Goal: Transaction & Acquisition: Purchase product/service

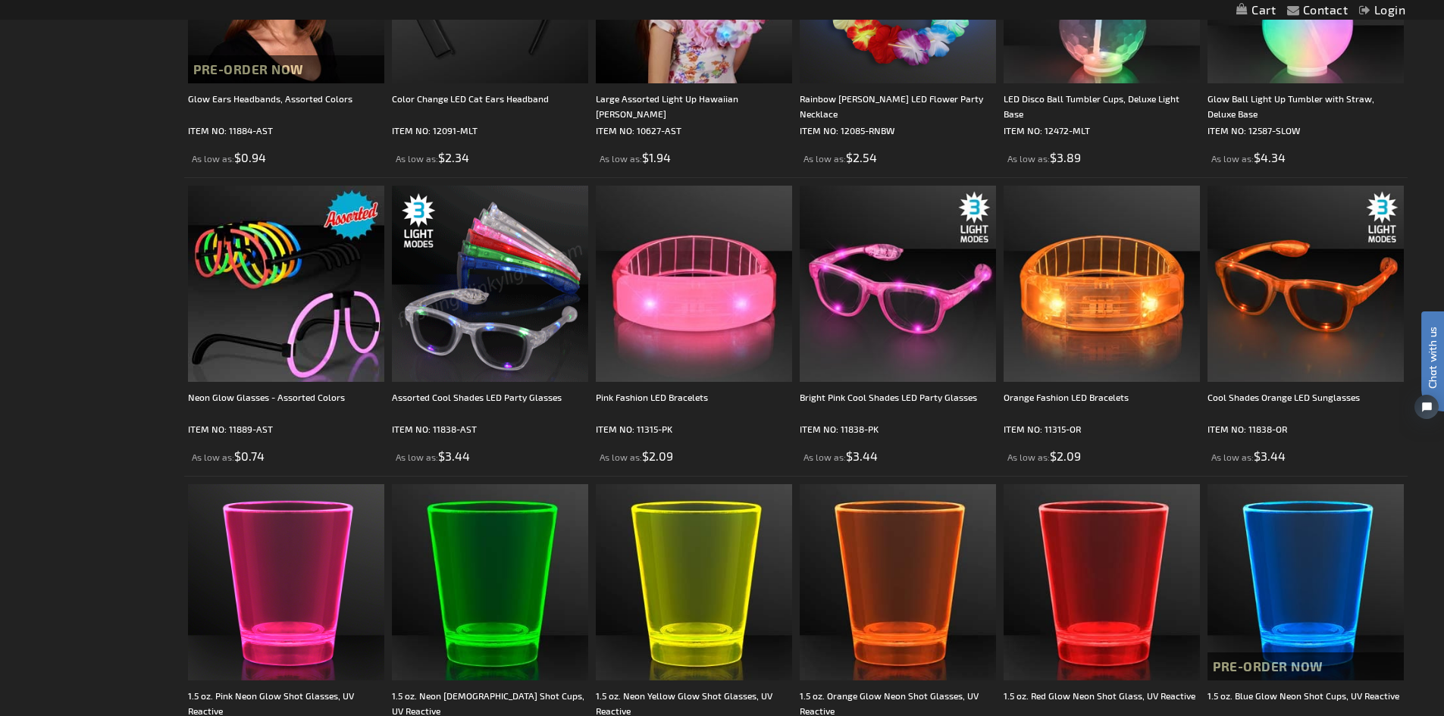
scroll to position [1137, 0]
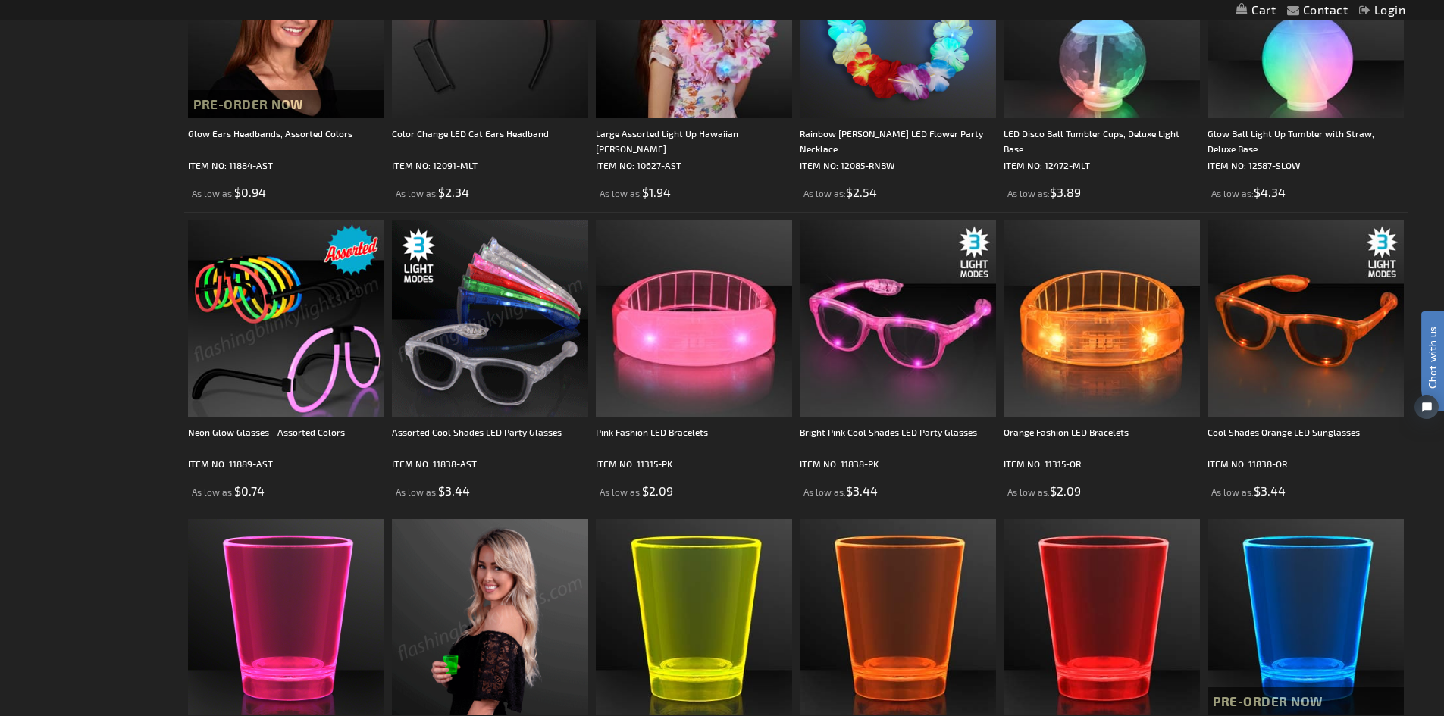
click at [265, 377] on img at bounding box center [286, 319] width 196 height 196
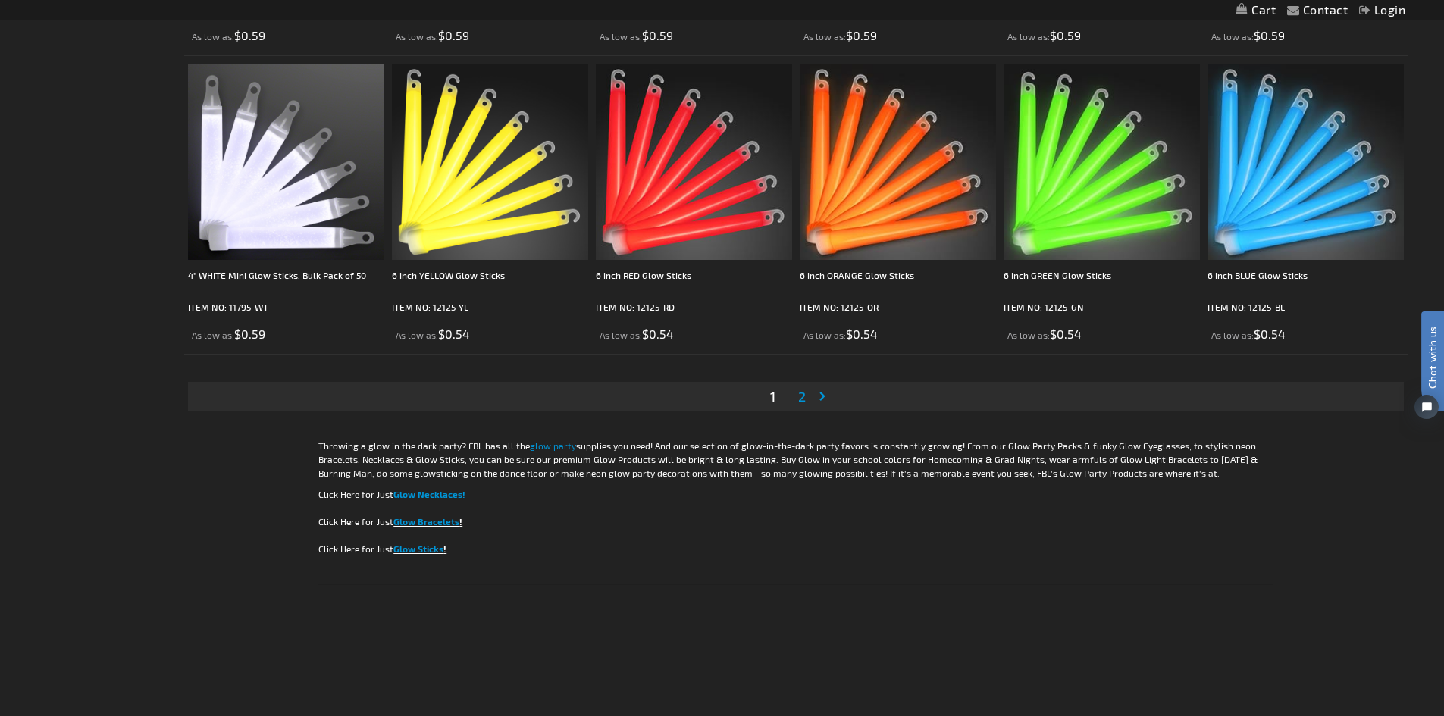
scroll to position [3109, 0]
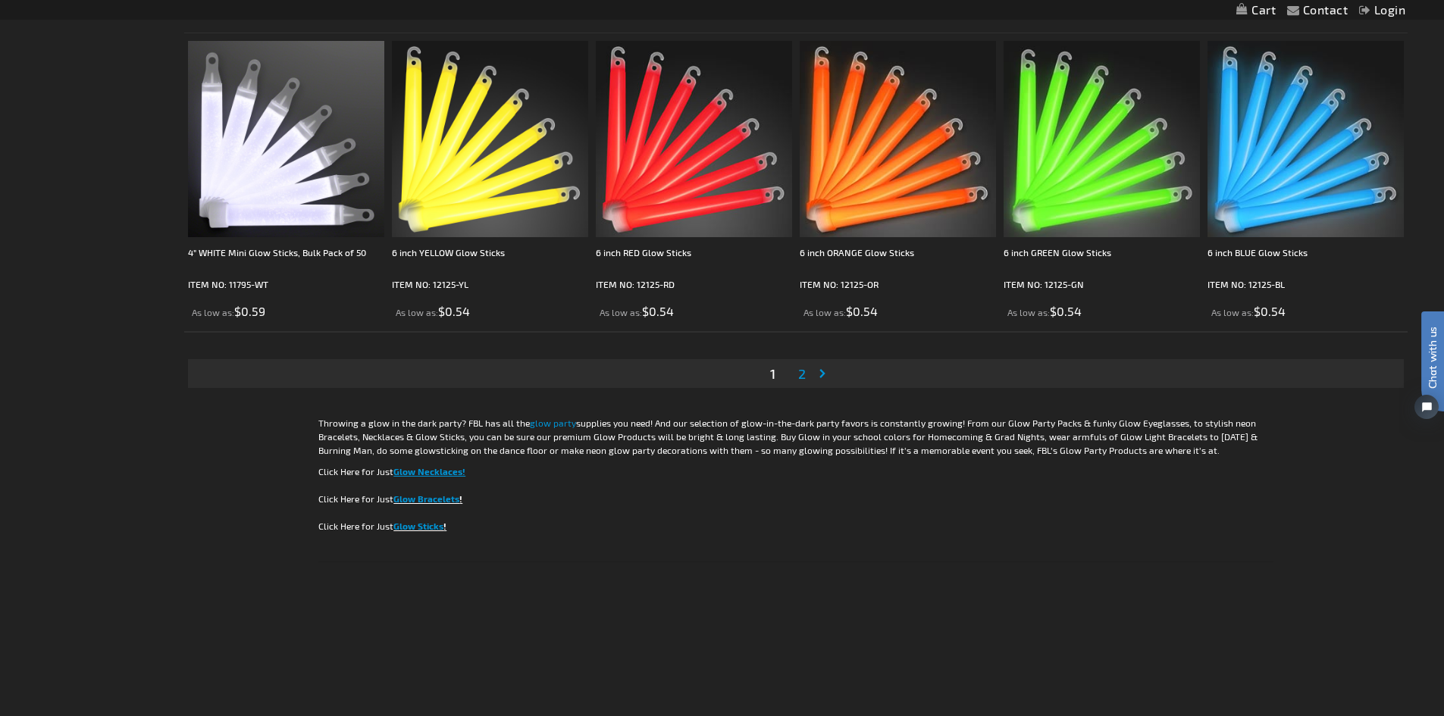
click at [799, 374] on span "2" at bounding box center [802, 373] width 8 height 17
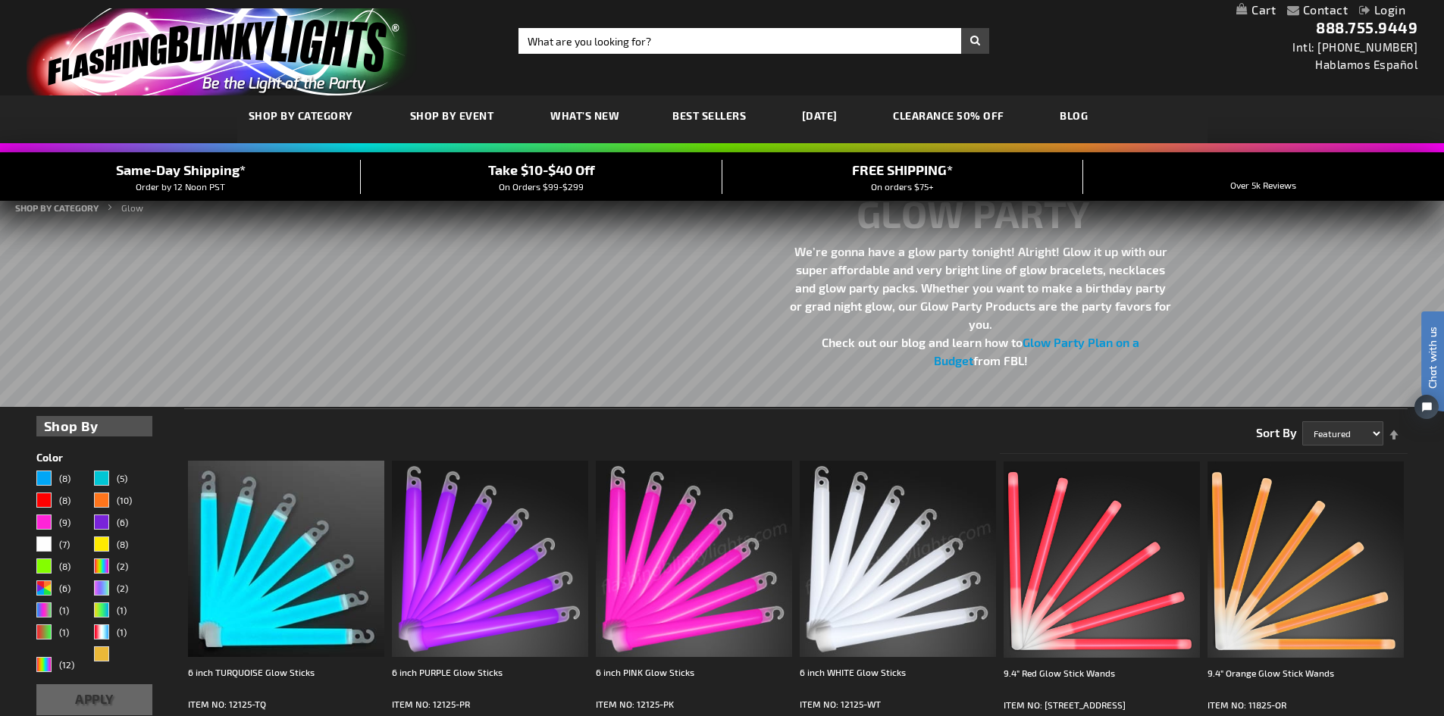
click at [978, 116] on link "CLEARANCE 50% OFF" at bounding box center [949, 115] width 134 height 51
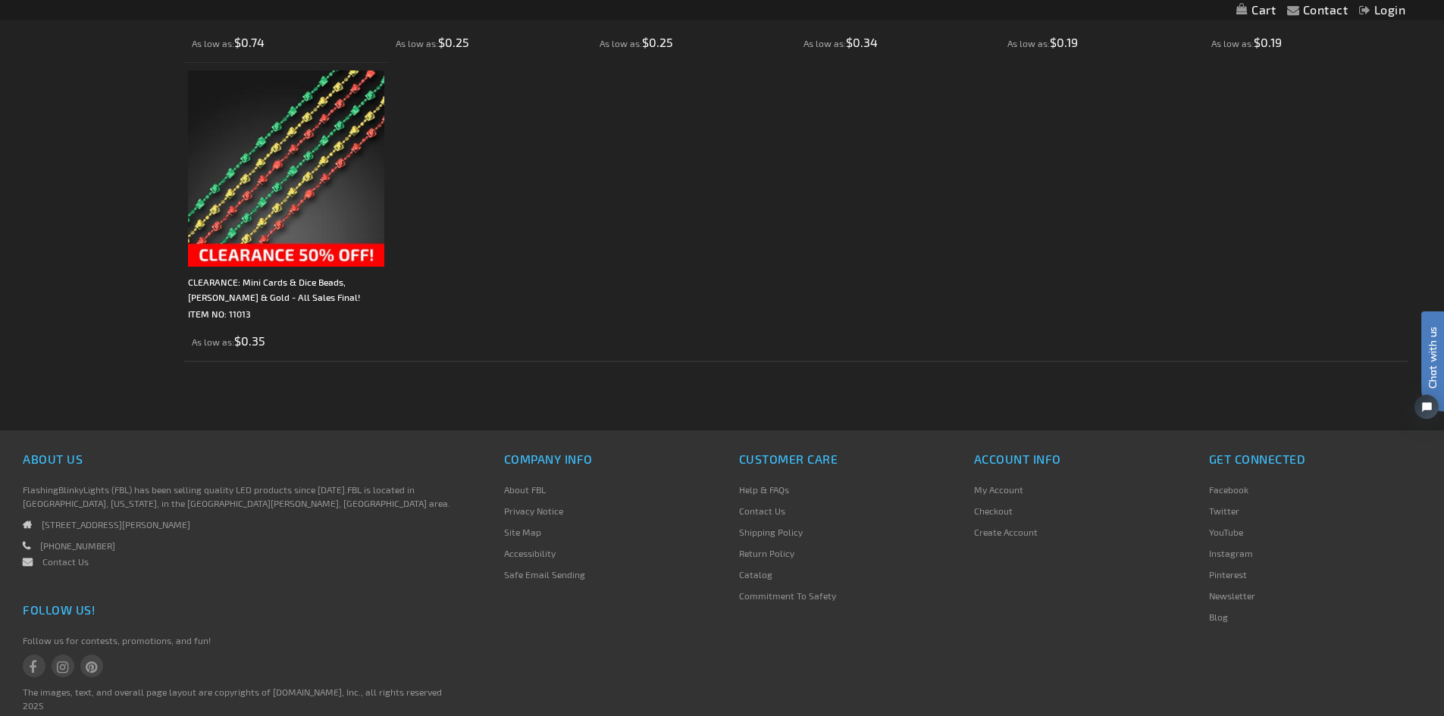
scroll to position [3011, 0]
